Goal: Transaction & Acquisition: Purchase product/service

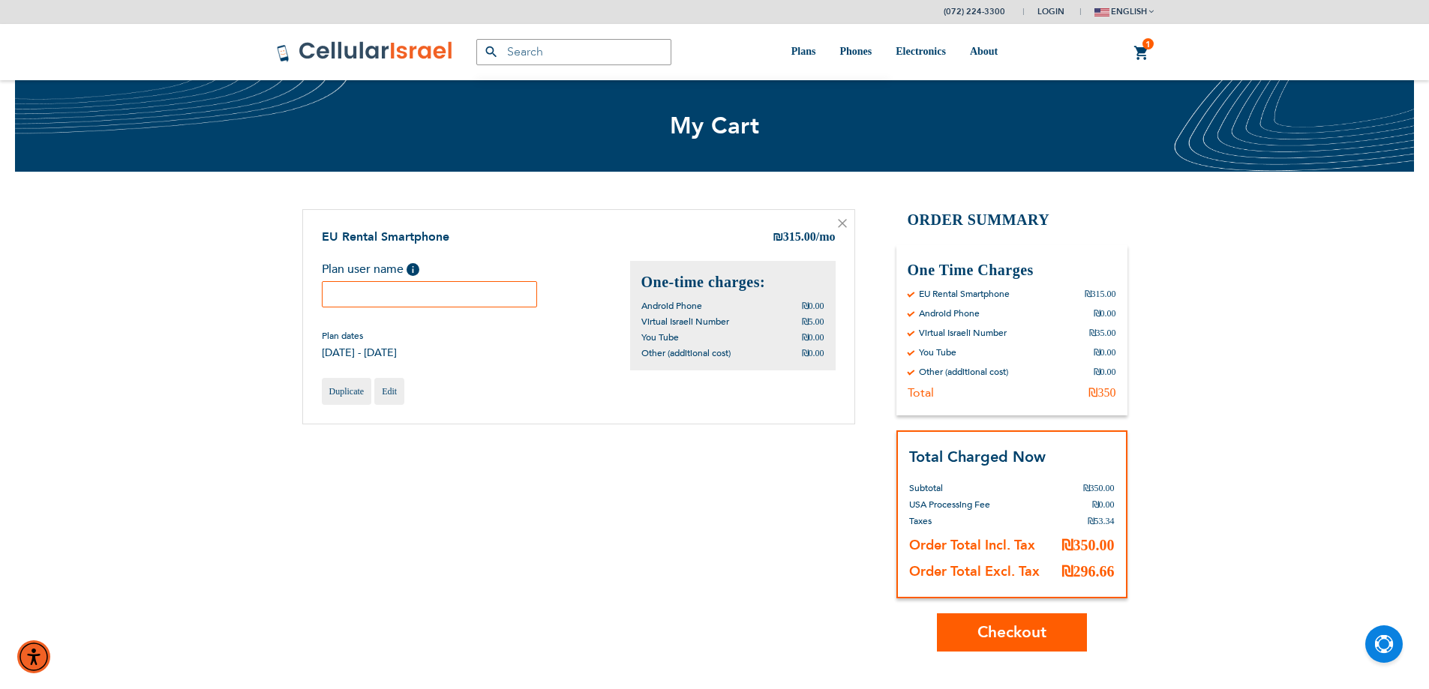
click at [1073, 617] on button "Checkout" at bounding box center [1012, 633] width 150 height 38
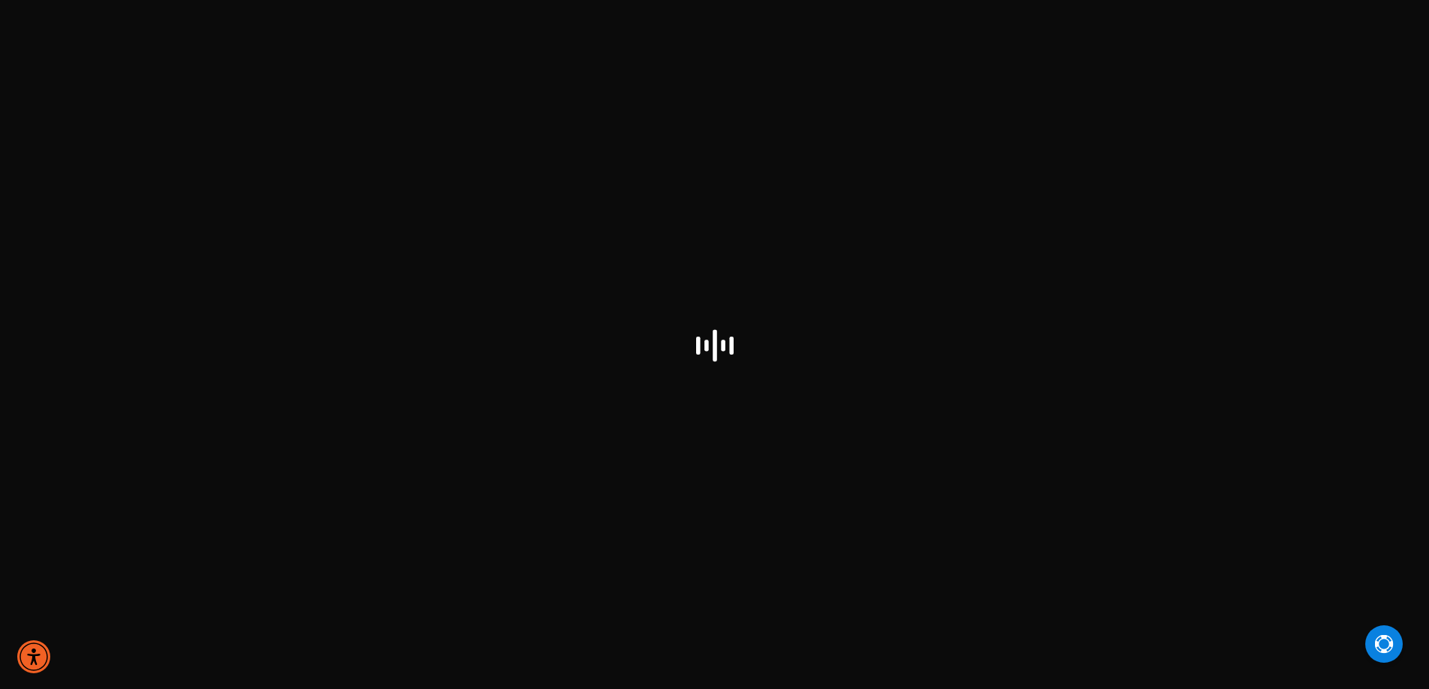
scroll to position [536, 0]
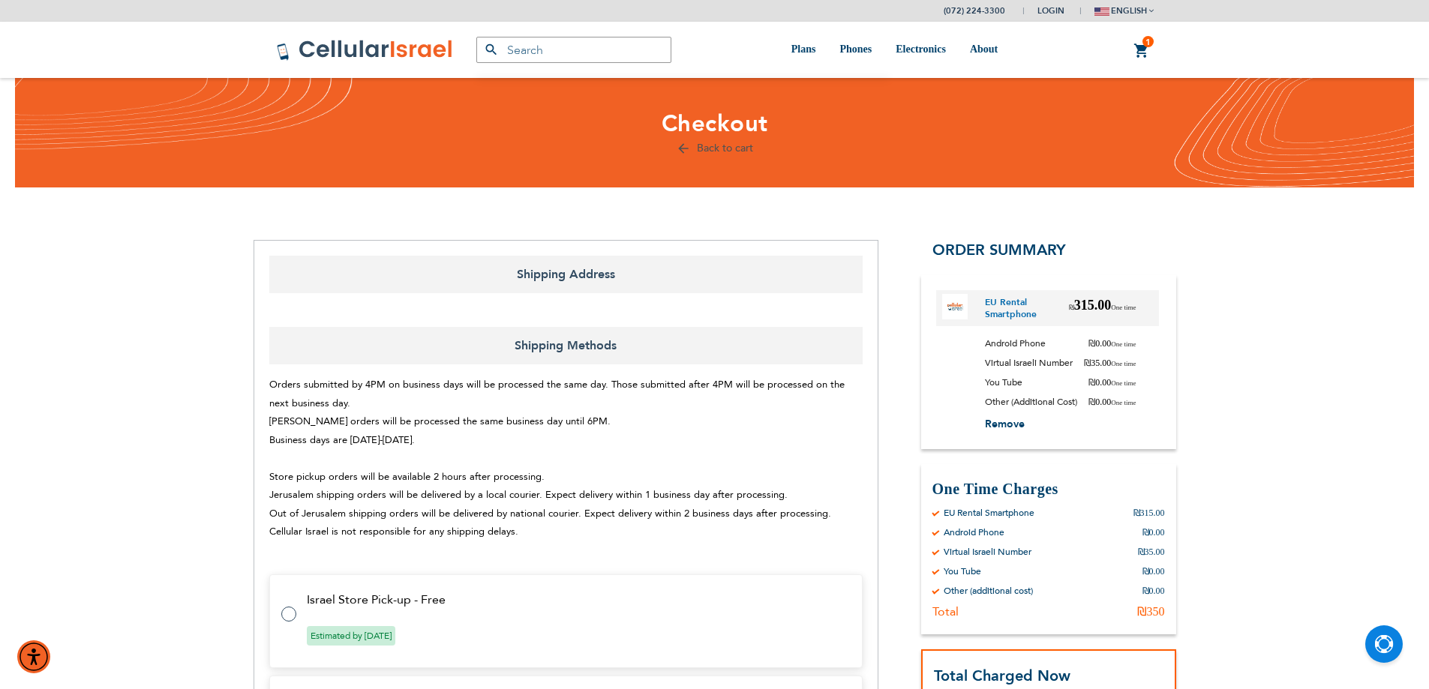
select select "IL"
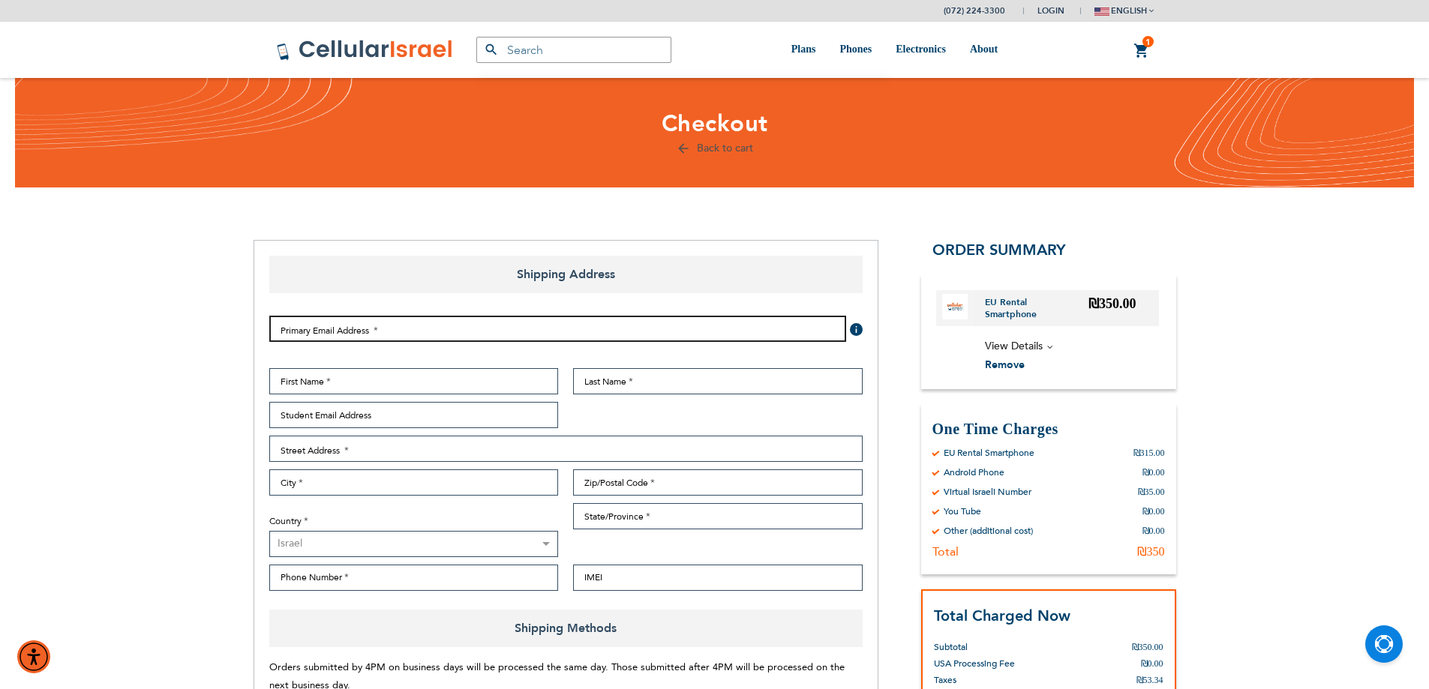
click at [643, 329] on input "Email Address" at bounding box center [557, 329] width 577 height 26
type input "[EMAIL_ADDRESS][DOMAIN_NAME]"
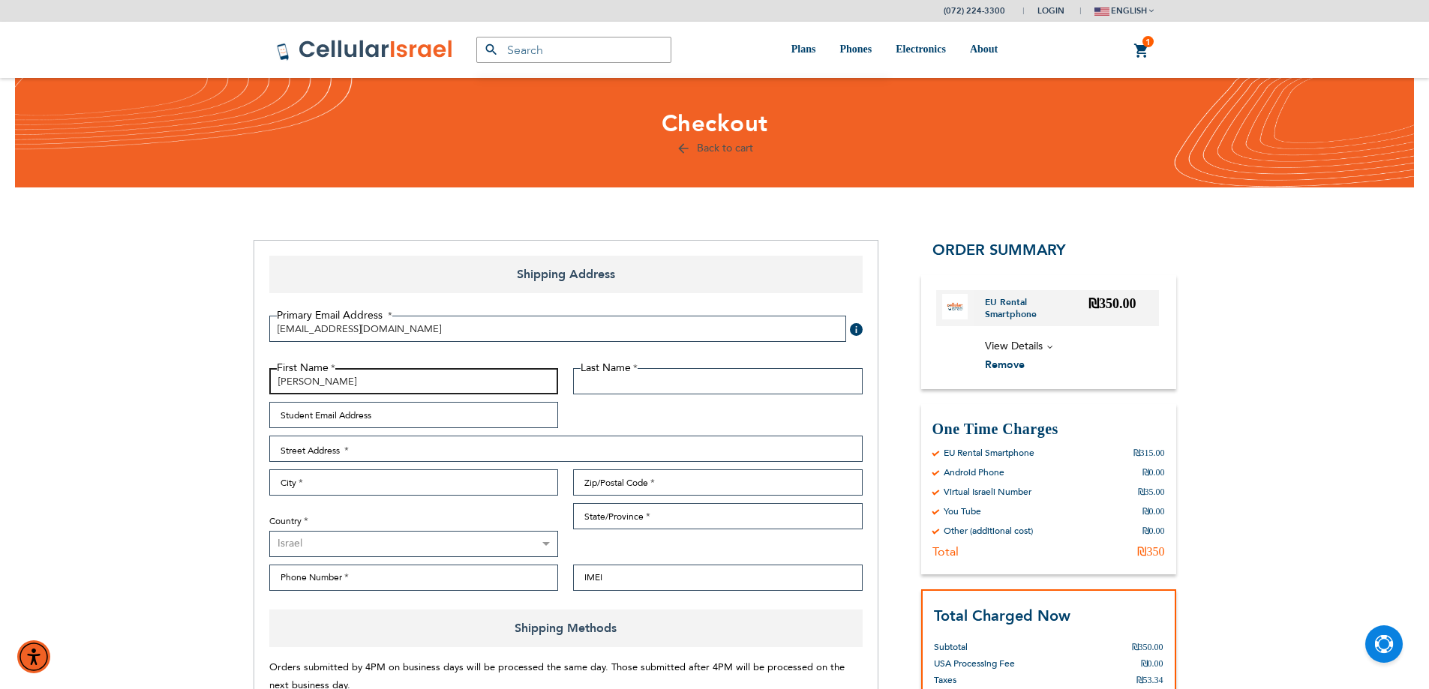
click at [446, 384] on input "[PERSON_NAME]" at bounding box center [414, 381] width 290 height 26
type input "d"
type input "[PERSON_NAME]"
click at [632, 363] on fieldset "Primary Email Address Tooltip We'll send your order confirmation here. [EMAIL_A…" at bounding box center [566, 342] width 608 height 53
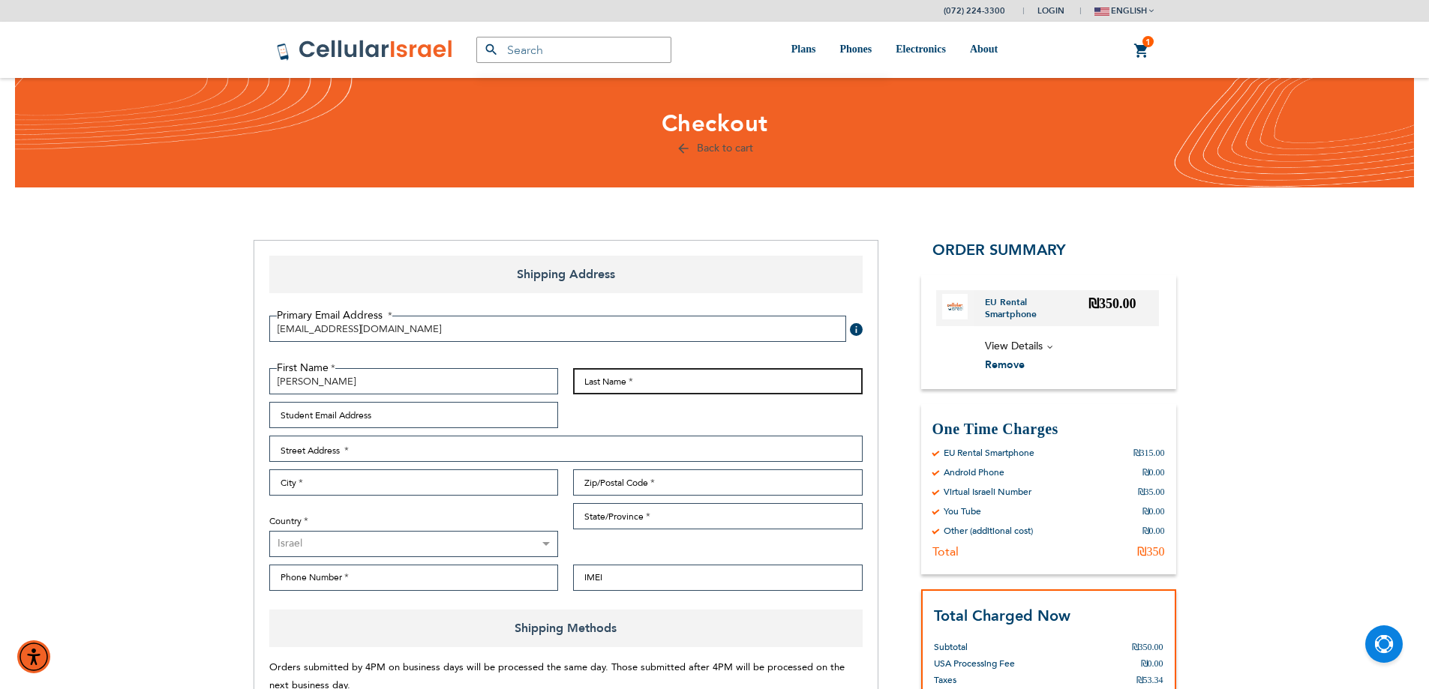
click at [626, 384] on input "Last Name" at bounding box center [718, 381] width 290 height 26
type input "samet"
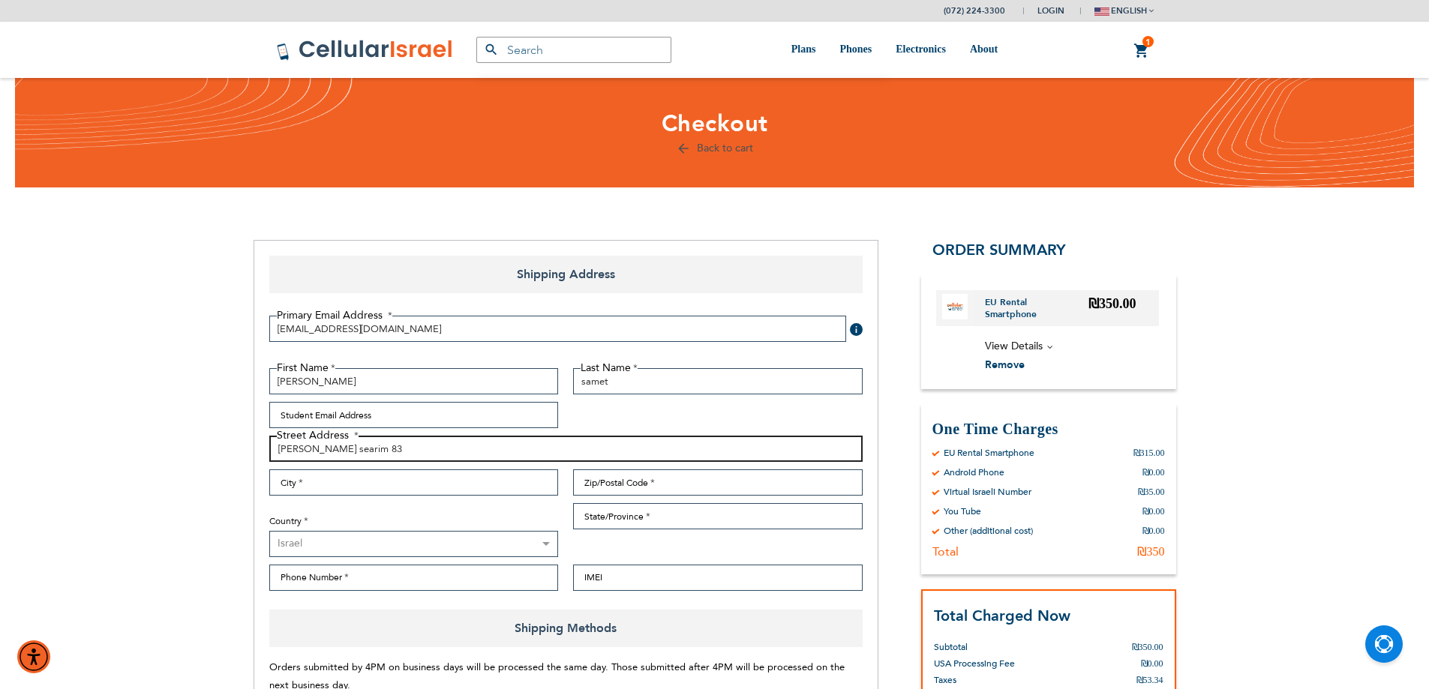
type input "[PERSON_NAME] searim 83"
type input "[GEOGRAPHIC_DATA]"
type input "9771234"
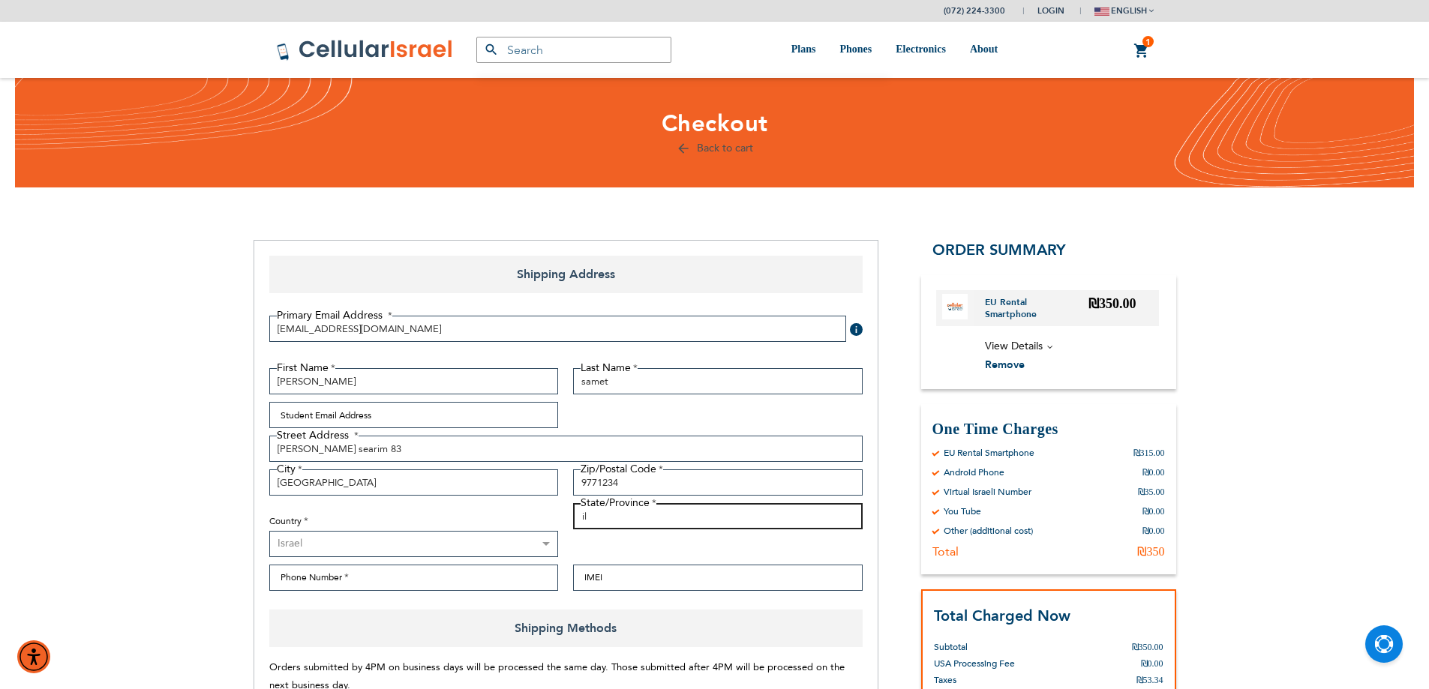
type input "il"
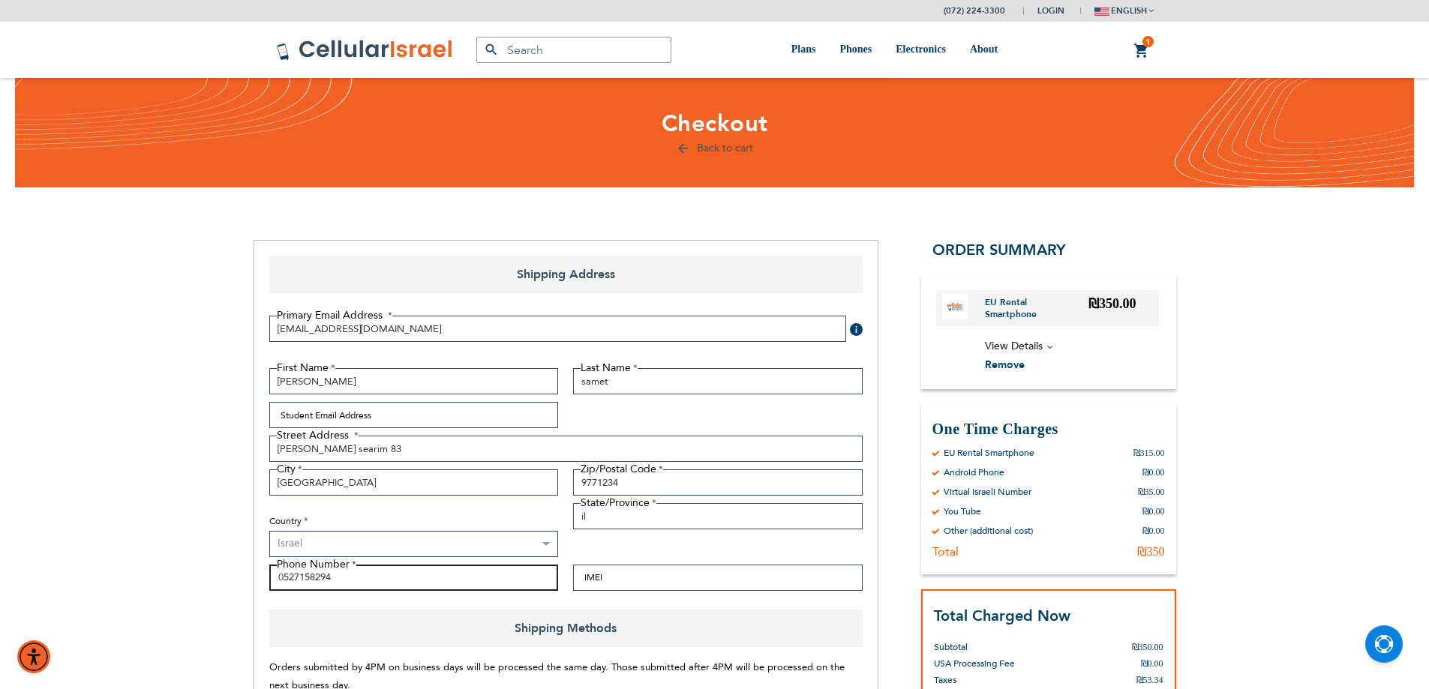
type input "0527158294"
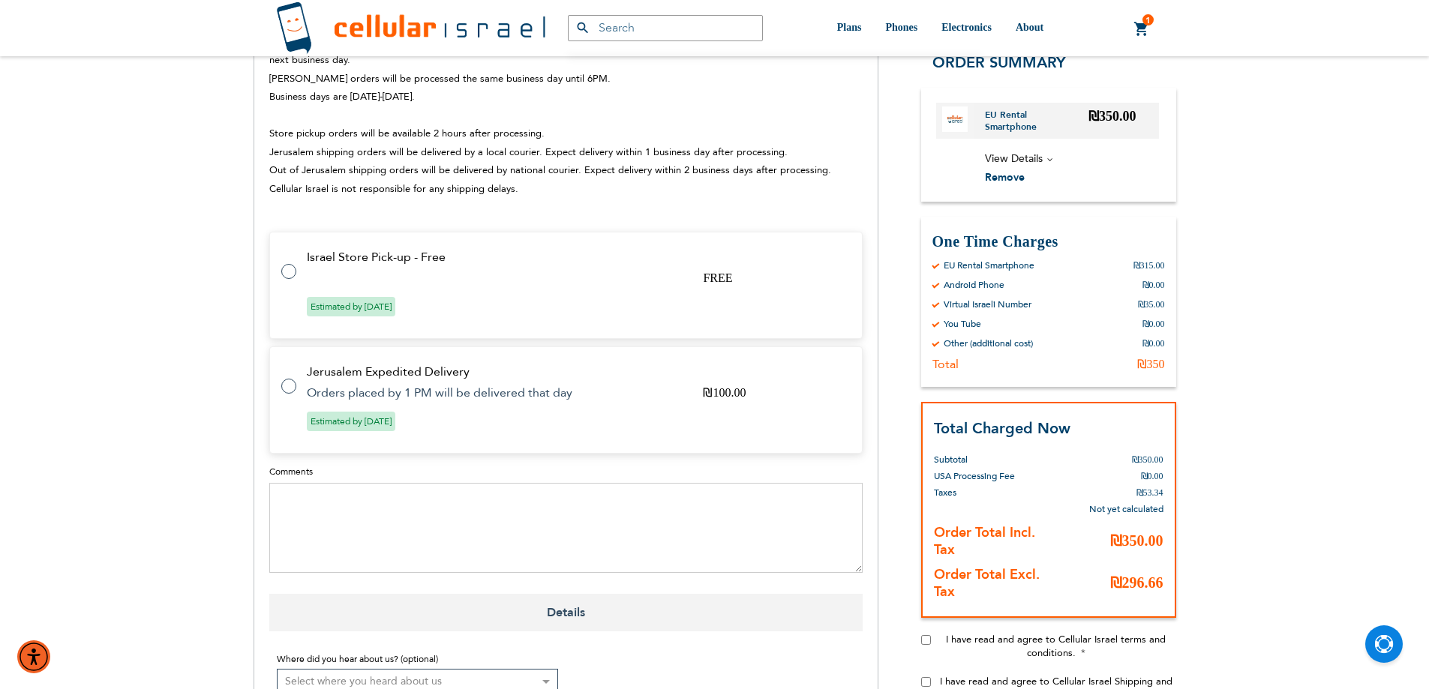
click at [288, 263] on label at bounding box center [296, 263] width 30 height 0
radio input "true"
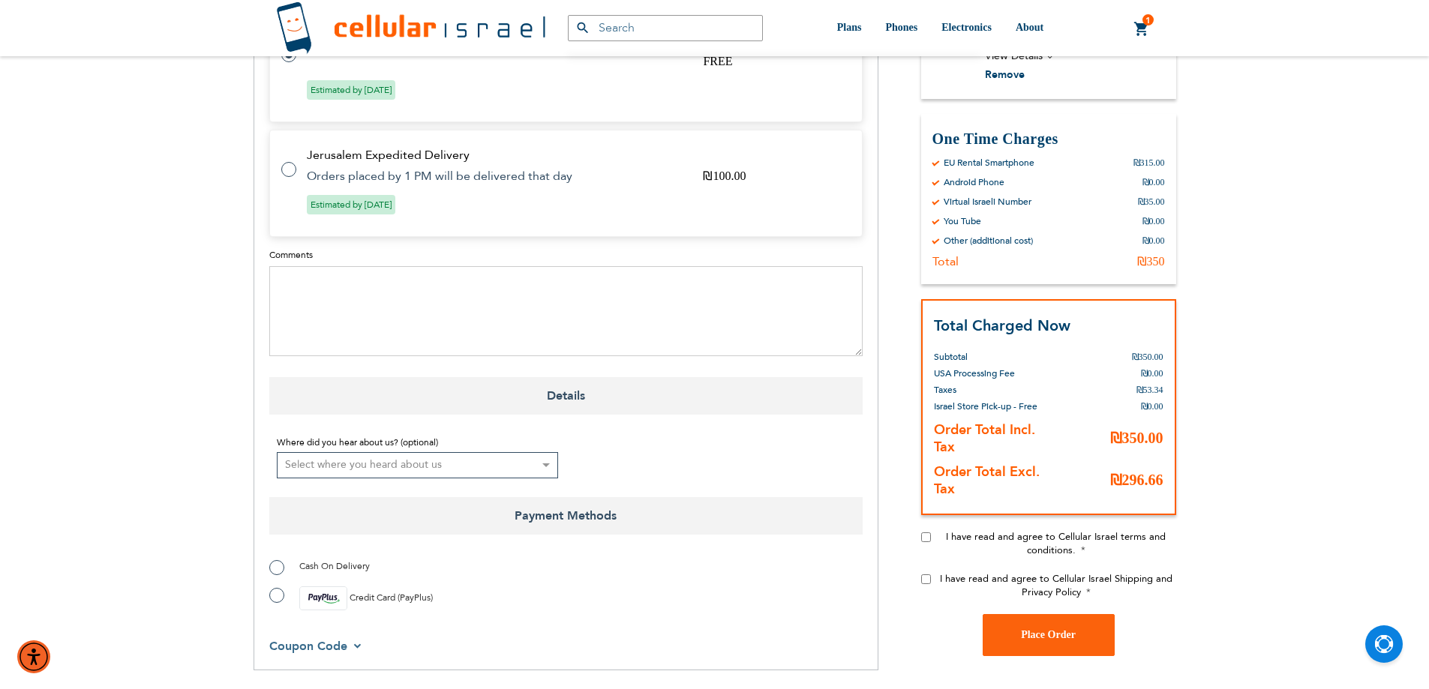
scroll to position [1076, 0]
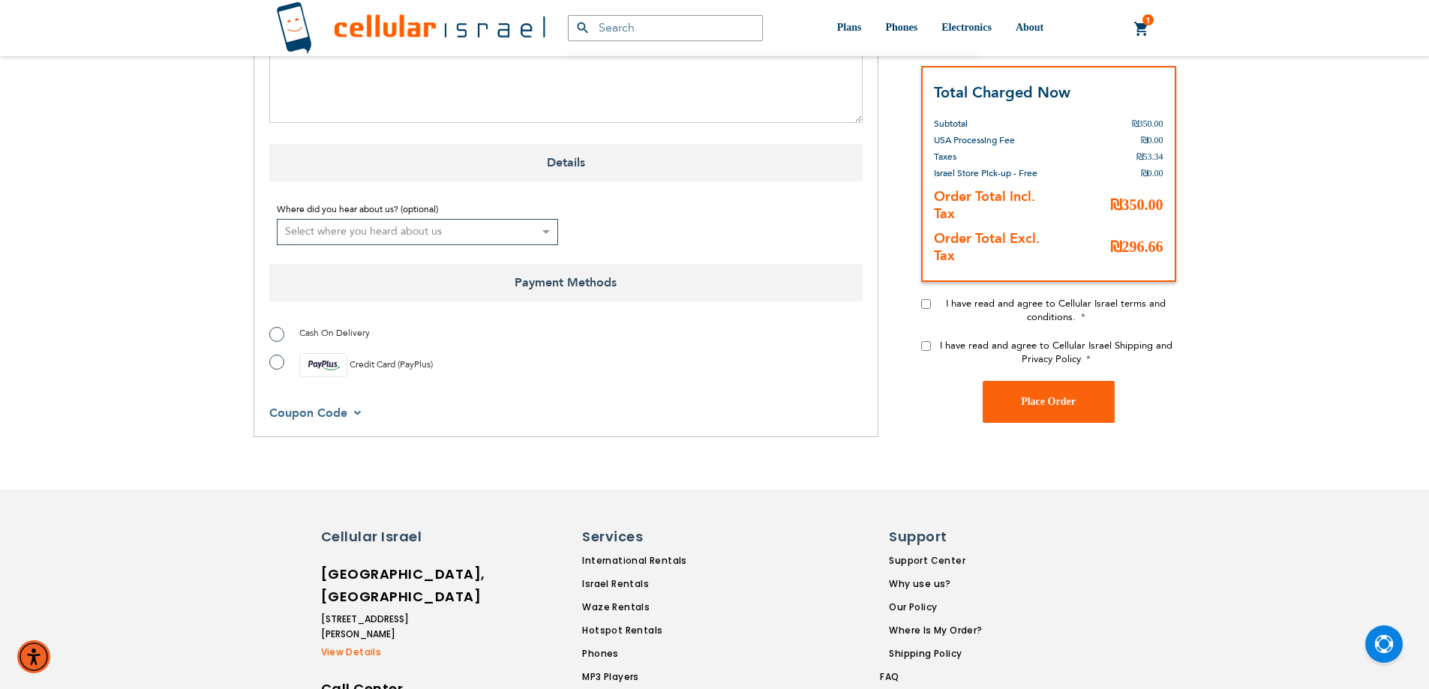
click at [286, 338] on label "Cash On Delivery" at bounding box center [319, 333] width 101 height 15
click at [274, 335] on label "Cash On Delivery" at bounding box center [319, 333] width 101 height 15
radio input "true"
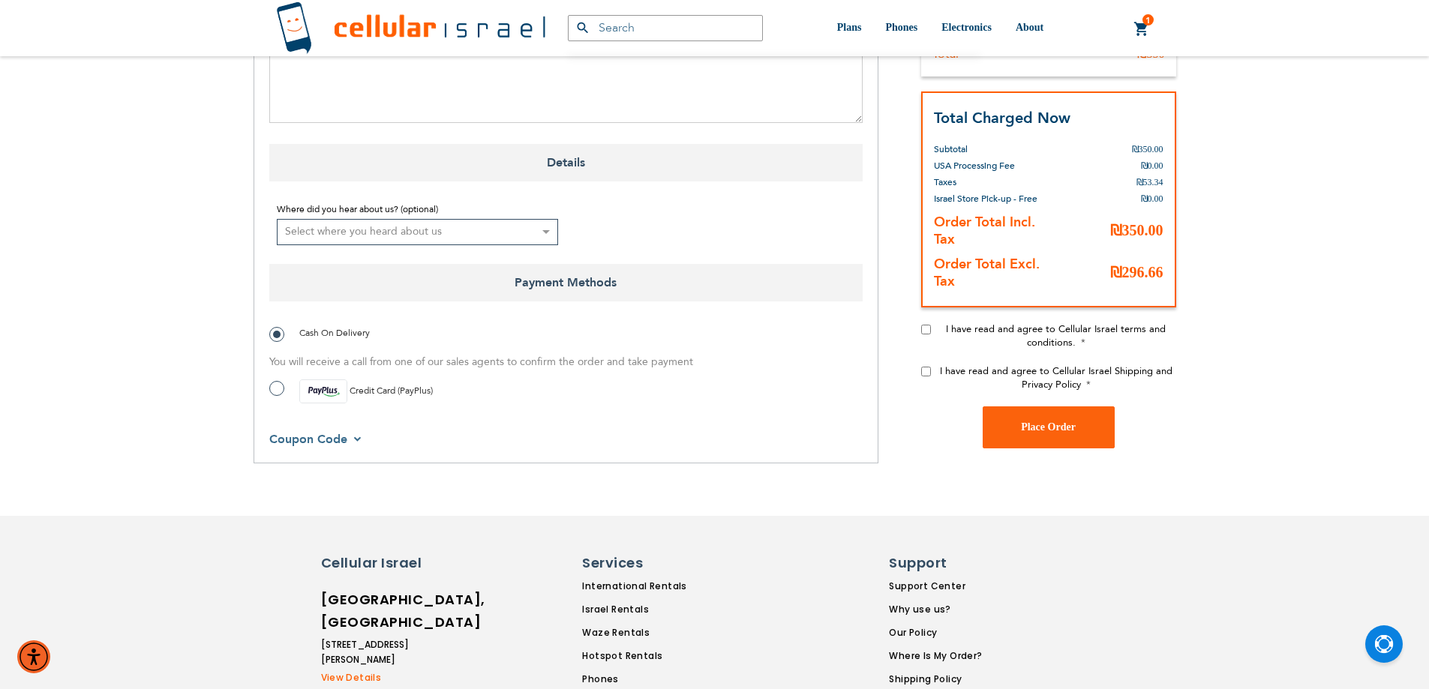
click at [931, 325] on div "I have read and agree to Cellular Israel terms and conditions." at bounding box center [1048, 344] width 255 height 42
click at [929, 320] on div "Order Summary EU Rental Smartphone ₪350.00 View Details" at bounding box center [1048, 32] width 255 height 581
click at [924, 328] on input "I have read and agree to Cellular Israel terms and conditions." at bounding box center [926, 330] width 10 height 10
checkbox input "true"
click at [921, 373] on input "I have read and agree to Cellular Israel Shipping and Privacy Policy" at bounding box center [926, 372] width 10 height 10
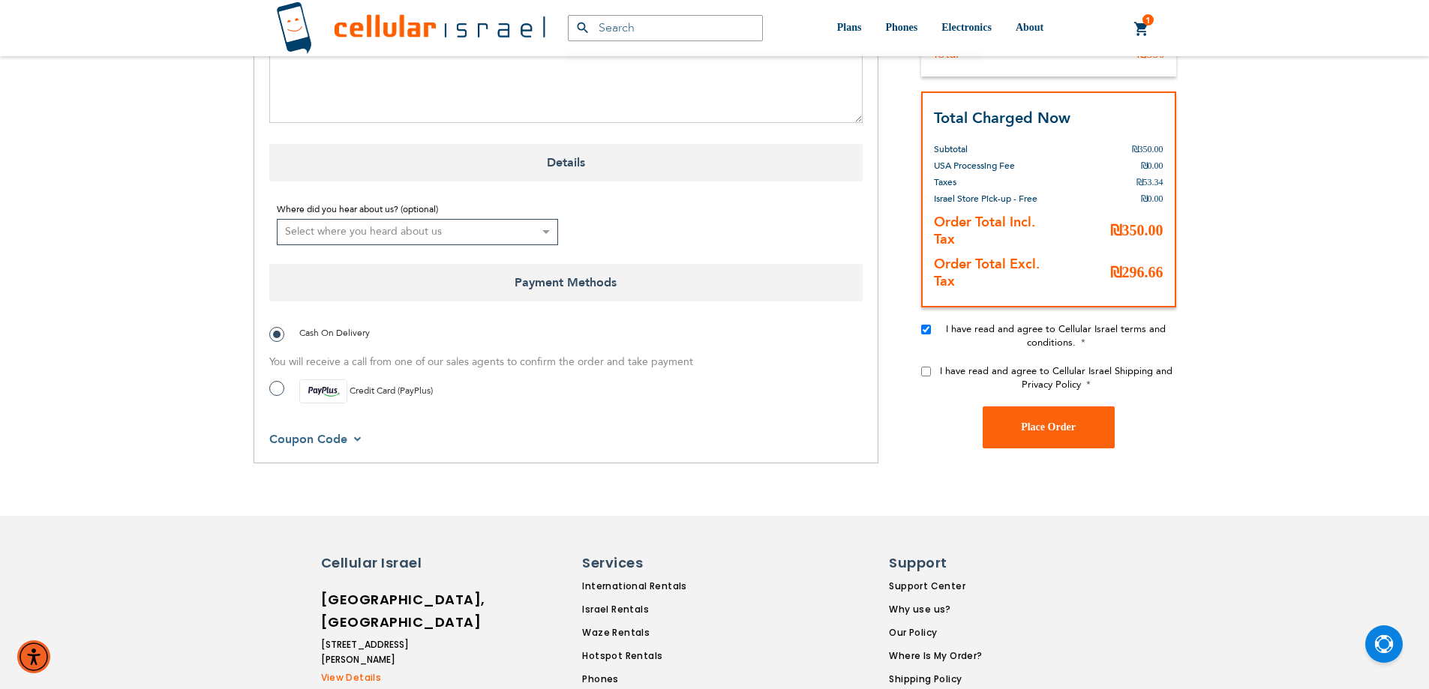
checkbox input "true"
drag, startPoint x: 1057, startPoint y: 428, endPoint x: 1050, endPoint y: 419, distance: 11.3
click at [1058, 428] on span "Place Order" at bounding box center [1048, 427] width 55 height 11
